Goal: Transaction & Acquisition: Purchase product/service

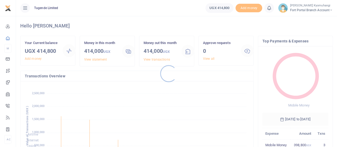
scroll to position [71, 62]
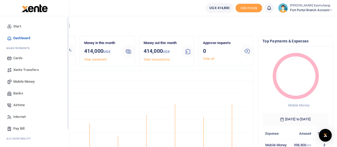
click at [67, 69] on div "Start Dashboard M ake Payments Cards Xente Transfers Mobile Money Banks Airtime…" at bounding box center [34, 89] width 69 height 147
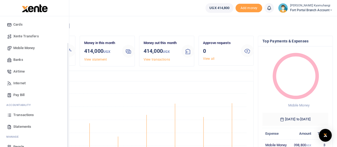
drag, startPoint x: 67, startPoint y: 69, endPoint x: 68, endPoint y: 96, distance: 26.4
click at [68, 96] on div "Start Dashboard M ake Payments Cards Xente Transfers Mobile Money Banks Airtime…" at bounding box center [34, 89] width 69 height 147
click at [26, 125] on span "Statements" at bounding box center [22, 126] width 18 height 5
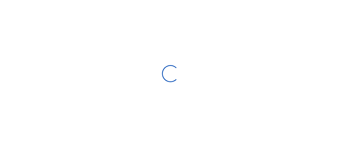
select select "ALL"
type input "07/14/2025 - 08/12/2025"
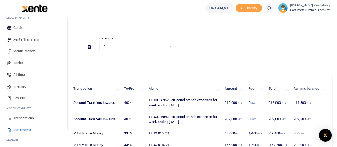
scroll to position [43, 0]
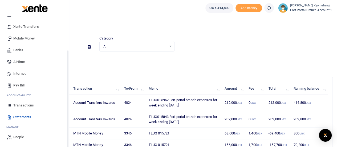
drag, startPoint x: 67, startPoint y: 81, endPoint x: 61, endPoint y: 143, distance: 62.0
click at [61, 143] on div "Start Dashboard M ake Payments Cards Xente Transfers Mobile Money Banks Airtime…" at bounding box center [34, 89] width 69 height 147
click at [29, 105] on span "Transactions" at bounding box center [23, 105] width 21 height 5
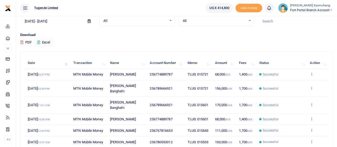
scroll to position [43, 0]
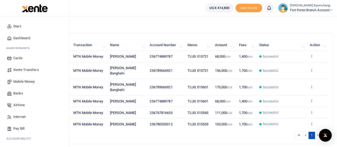
click at [22, 81] on span "Mobile Money" at bounding box center [23, 81] width 21 height 5
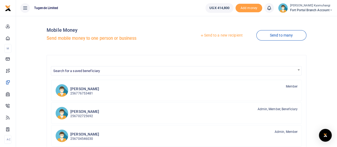
click at [223, 38] on link "Send to a new recipient" at bounding box center [220, 36] width 69 height 10
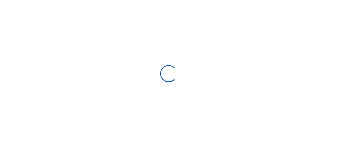
select select "Loading bundles"
select select
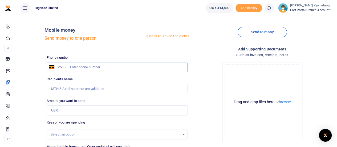
click at [87, 66] on input "text" at bounding box center [117, 67] width 141 height 10
type input "774889787"
type input "[PERSON_NAME]"
type input "774889787"
click at [67, 112] on input "Amount you want to send" at bounding box center [117, 110] width 141 height 10
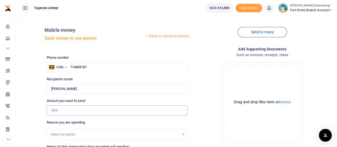
click at [62, 113] on input "Amount you want to send" at bounding box center [117, 110] width 141 height 10
type input "136,000"
click at [92, 131] on div "Select an option" at bounding box center [117, 134] width 141 height 11
click at [91, 133] on div "Select an option" at bounding box center [115, 134] width 129 height 5
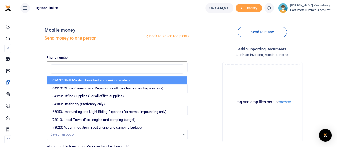
click at [92, 82] on li "62470: Staff Meals (Breakfast and drinking water )" at bounding box center [117, 80] width 140 height 8
select select "23"
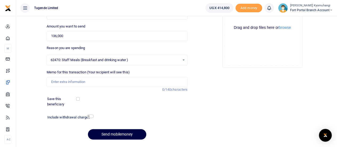
scroll to position [83, 0]
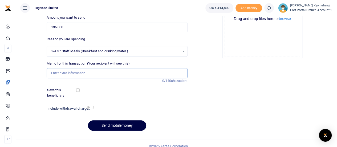
click at [133, 75] on input "Memo for this transaction (Your recipient will see this)" at bounding box center [117, 73] width 141 height 10
click at [63, 72] on input "Memo for this transaction (Your recipient will see this)" at bounding box center [117, 73] width 141 height 10
paste input "TLUG-015962"
click at [61, 72] on input "TLUG-015962" at bounding box center [117, 73] width 141 height 10
click at [82, 72] on input "TLUG 015962" at bounding box center [117, 73] width 141 height 10
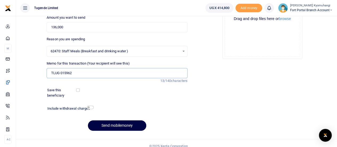
click at [78, 73] on input "TLUG 015962" at bounding box center [117, 73] width 141 height 10
paste input "TLUG-015843"
click at [83, 71] on input "TLUG 015962 TLUG-015843" at bounding box center [117, 73] width 141 height 10
type input "TLUG 015962 TLUG 015843"
click at [105, 125] on button "Send mobilemoney" at bounding box center [117, 125] width 58 height 10
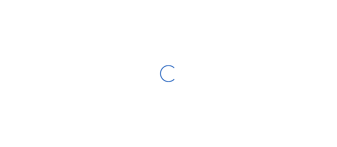
scroll to position [83, 0]
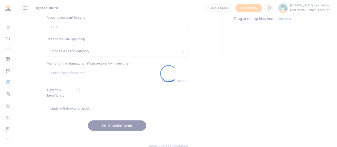
select select
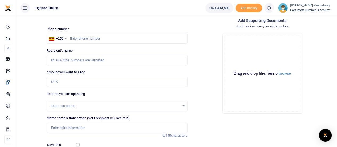
scroll to position [27, 0]
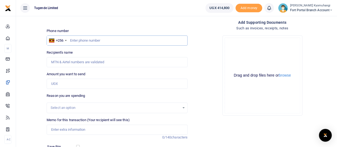
click at [99, 43] on input "text" at bounding box center [117, 40] width 141 height 10
type input "789666921"
type input "Mackson Banghahi"
type input "789666921"
click at [73, 84] on input "Amount you want to send" at bounding box center [117, 84] width 141 height 10
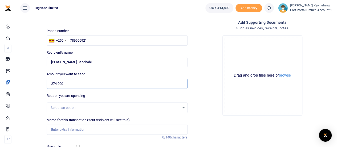
type input "274,000"
click at [79, 107] on div "Select an option" at bounding box center [115, 107] width 129 height 5
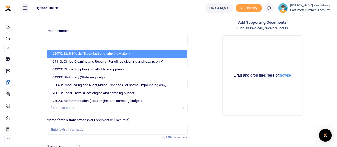
click at [88, 54] on li "62470: Staff Meals (Breakfast and drinking water )" at bounding box center [117, 54] width 140 height 8
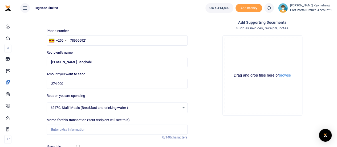
click at [91, 108] on span "62470: Staff Meals (Breakfast and drinking water )" at bounding box center [115, 107] width 129 height 5
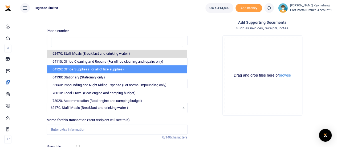
click at [89, 69] on li "64120: Office Supplies (For all office supplies)" at bounding box center [117, 69] width 140 height 8
select select "25"
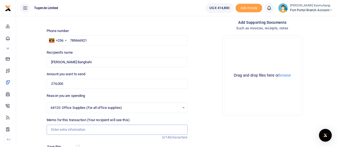
click at [79, 126] on input "Memo for this transaction (Your recipient will see this)" at bounding box center [117, 129] width 141 height 10
paste input "TLUG-015843"
click at [61, 130] on input "TLUG-015843" at bounding box center [117, 129] width 141 height 10
type input "TLUG 015843"
click at [73, 130] on input "TLUG 015843" at bounding box center [117, 129] width 141 height 10
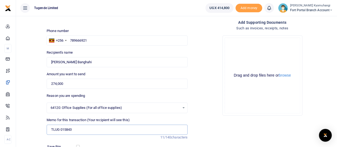
click at [73, 130] on input "TLUG 015843" at bounding box center [117, 129] width 141 height 10
click at [73, 130] on input "Memo for this transaction (Your recipient will see this)" at bounding box center [117, 129] width 141 height 10
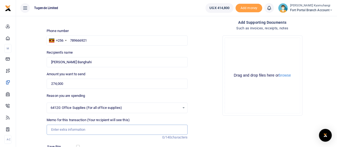
click at [73, 130] on input "Memo for this transaction (Your recipient will see this)" at bounding box center [117, 129] width 141 height 10
paste input "TLUG-015843"
click at [60, 128] on input "TLUG-015843" at bounding box center [117, 129] width 141 height 10
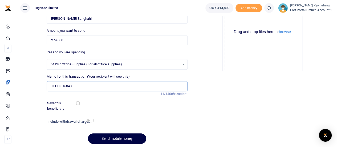
scroll to position [72, 0]
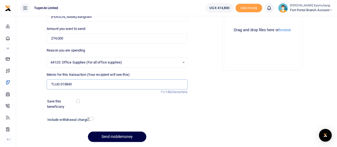
click at [110, 83] on input "TLUG 015843" at bounding box center [117, 84] width 141 height 10
paste input "TLUG-015962"
click at [84, 84] on input "TLUG 01584 TLUG-015962" at bounding box center [117, 84] width 141 height 10
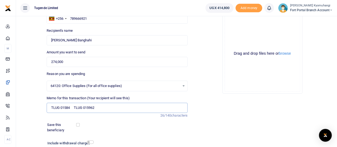
scroll to position [88, 0]
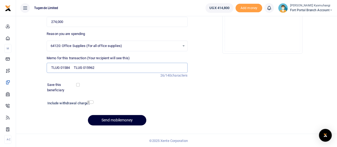
type input "TLUG 01584 TLUG 015962"
click at [139, 120] on button "Send mobilemoney" at bounding box center [117, 120] width 58 height 10
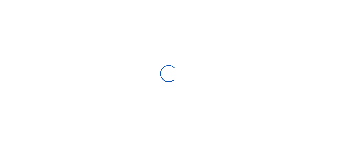
select select "Loading bundles"
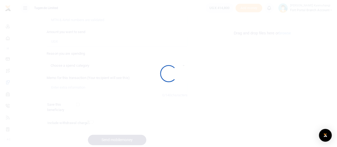
scroll to position [88, 0]
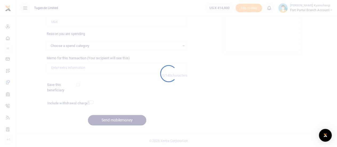
select select
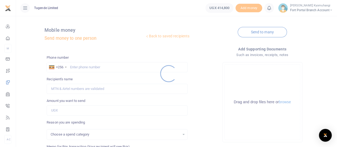
select select
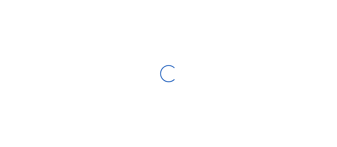
select select "Loading bundles"
select select
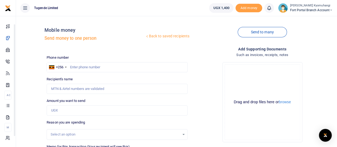
drag, startPoint x: 68, startPoint y: 120, endPoint x: 72, endPoint y: 156, distance: 36.8
click at [72, 146] on html "Start Dashboard M ake Payments Cards Xente Transfers Mobile Money Banks Airtime" at bounding box center [168, 118] width 337 height 236
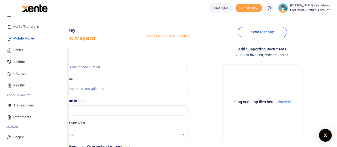
scroll to position [36, 0]
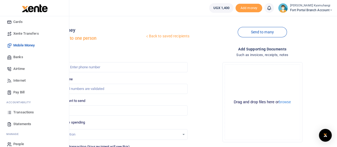
click at [22, 111] on span "Transactions" at bounding box center [23, 111] width 21 height 5
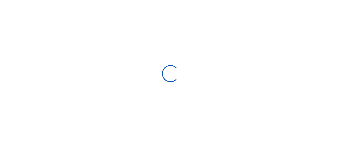
select select
type input "[DATE] - [DATE]"
